Goal: Navigation & Orientation: Find specific page/section

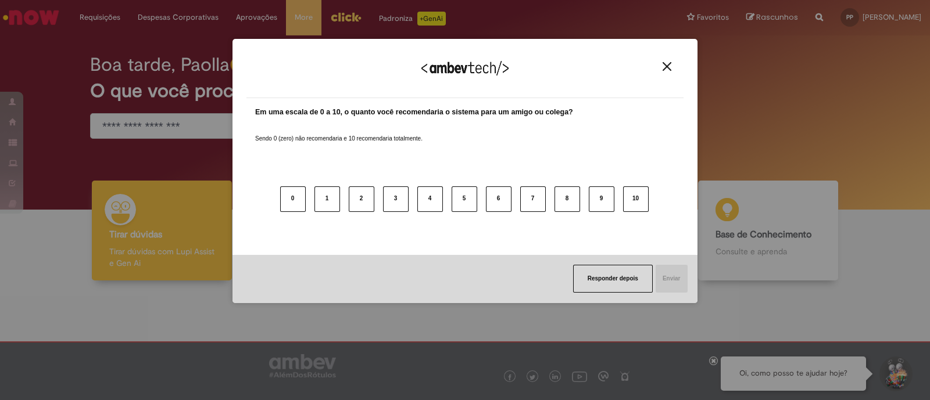
click at [163, 128] on div "Agradecemos seu feedback! Em uma escala de 0 a 10, o quanto você recomendaria o…" at bounding box center [465, 200] width 930 height 400
drag, startPoint x: 668, startPoint y: 68, endPoint x: 633, endPoint y: 68, distance: 34.9
click at [667, 68] on img "Close" at bounding box center [666, 66] width 9 height 9
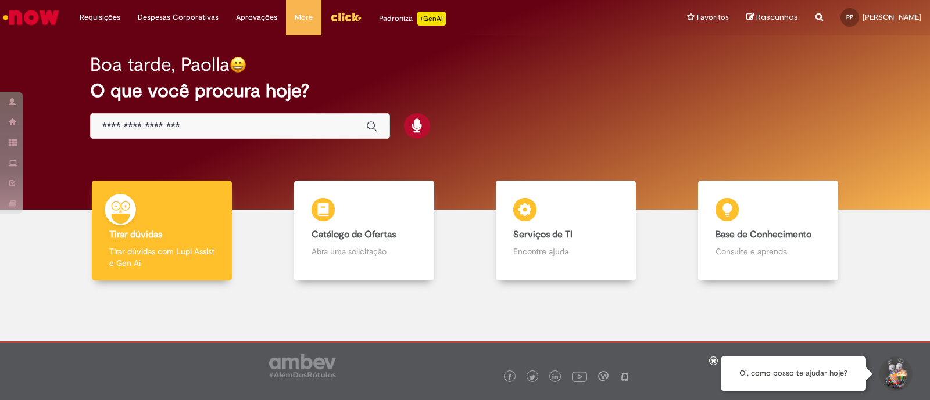
click at [230, 127] on input "Basta digitar aqui" at bounding box center [228, 126] width 252 height 13
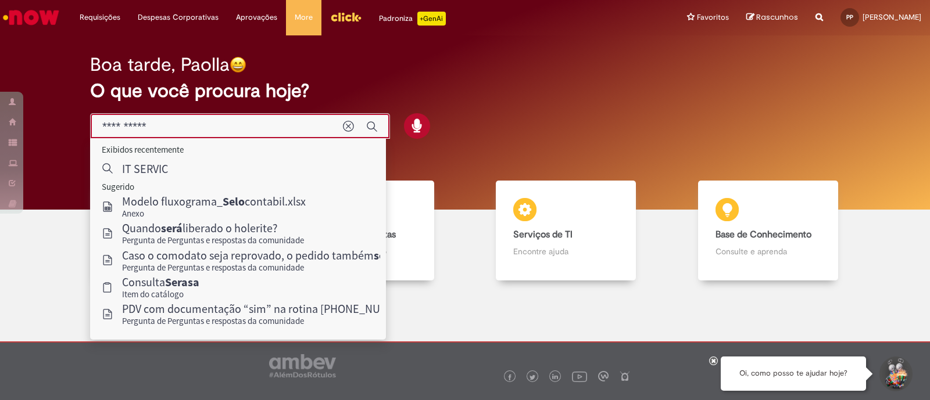
type input "**********"
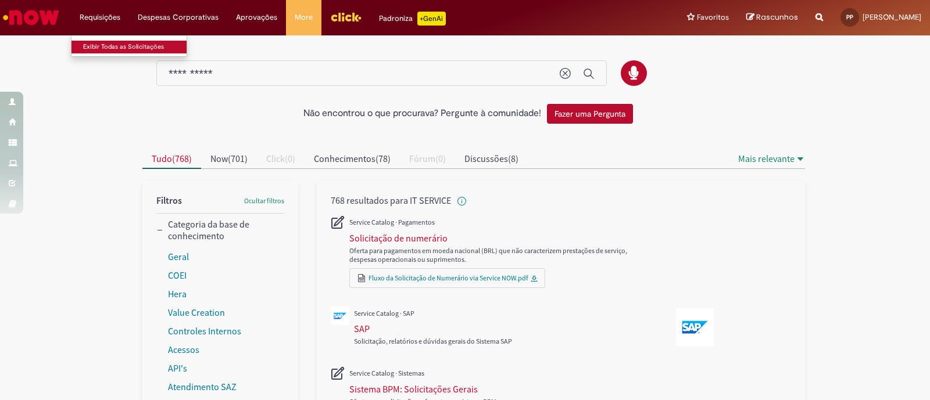
click at [106, 49] on link "Exibir Todas as Solicitações" at bounding box center [135, 47] width 128 height 13
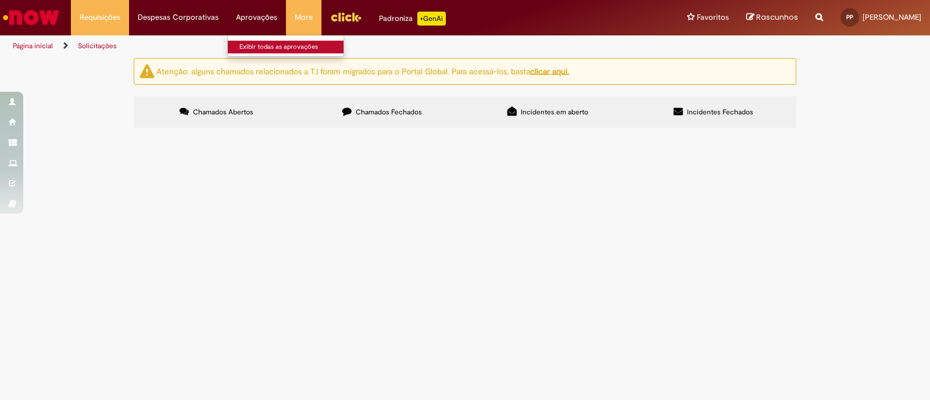
click at [252, 43] on link "Exibir todas as aprovações" at bounding box center [292, 47] width 128 height 13
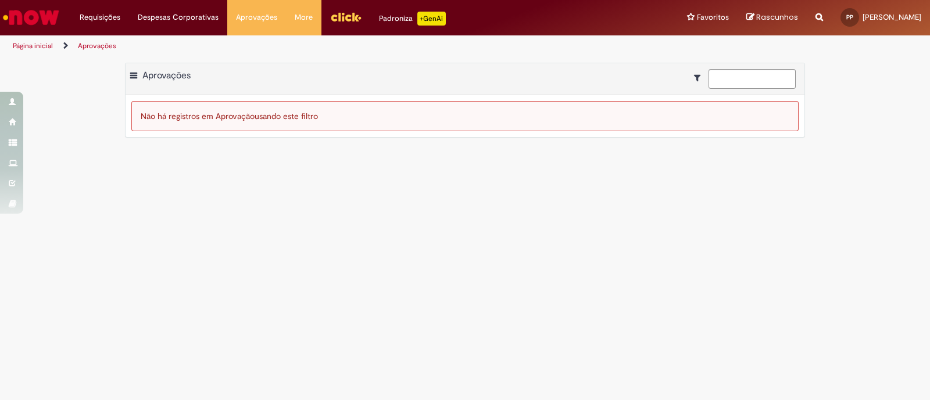
click at [425, 22] on p "+GenAi" at bounding box center [431, 19] width 28 height 14
